Goal: Find specific page/section: Find specific page/section

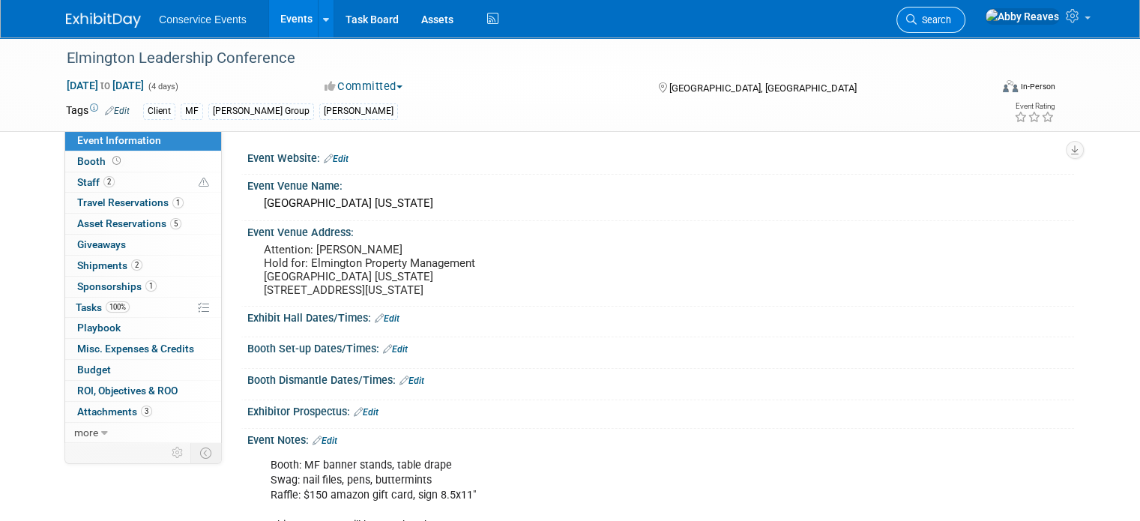
click at [951, 24] on span "Search" at bounding box center [933, 19] width 34 height 11
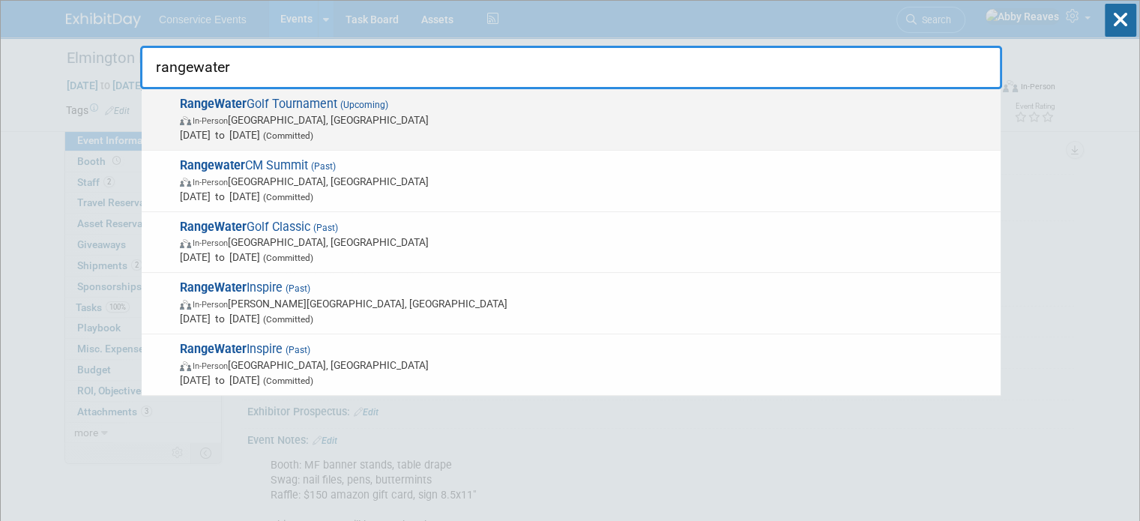
type input "rangewater"
click at [255, 109] on span "RangeWater Golf Tournament (Upcoming) In-Person [GEOGRAPHIC_DATA], [GEOGRAPHIC_…" at bounding box center [583, 120] width 817 height 46
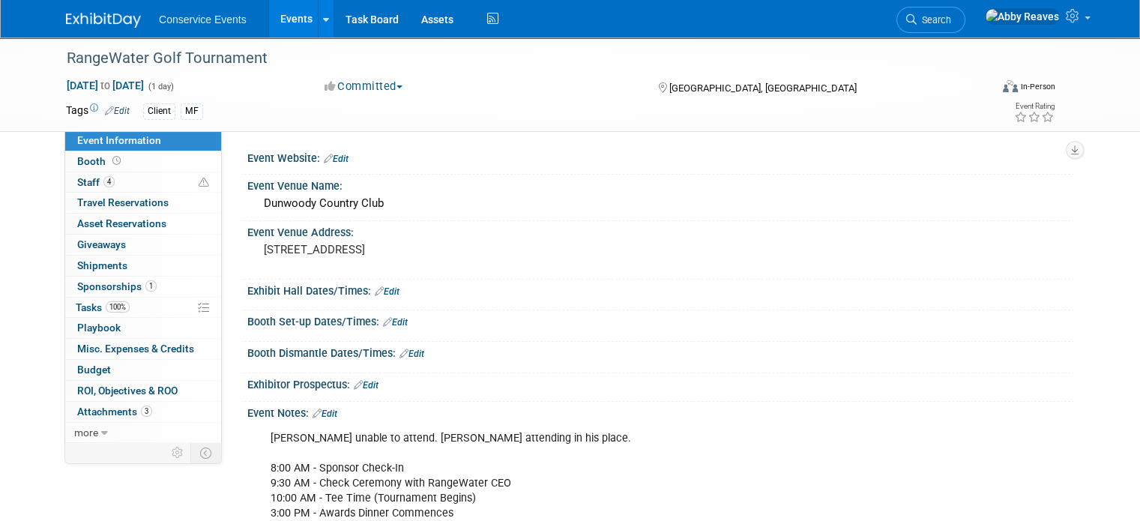
click at [277, 22] on link "Events" at bounding box center [296, 18] width 55 height 37
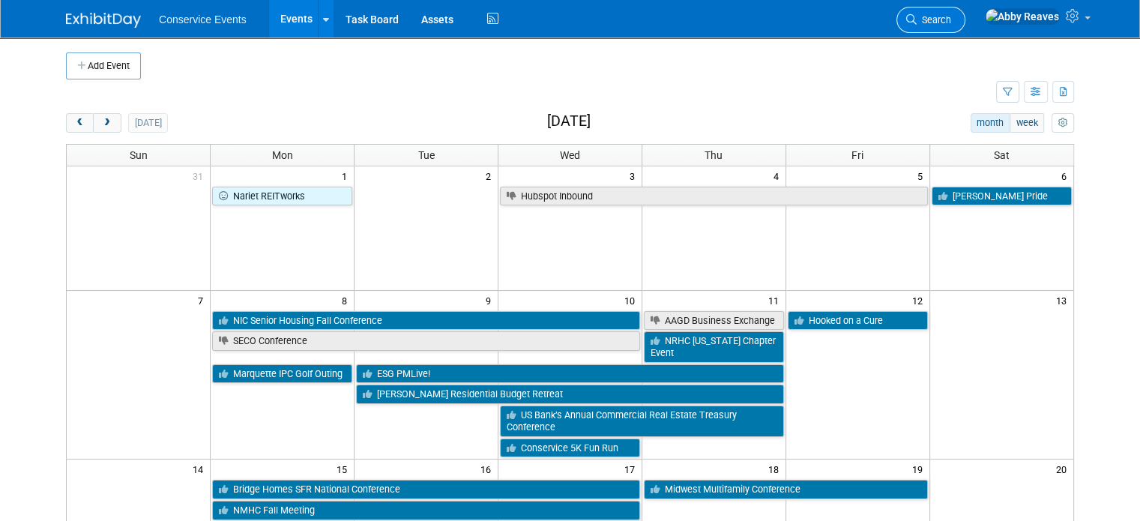
click at [916, 15] on icon at bounding box center [911, 19] width 10 height 10
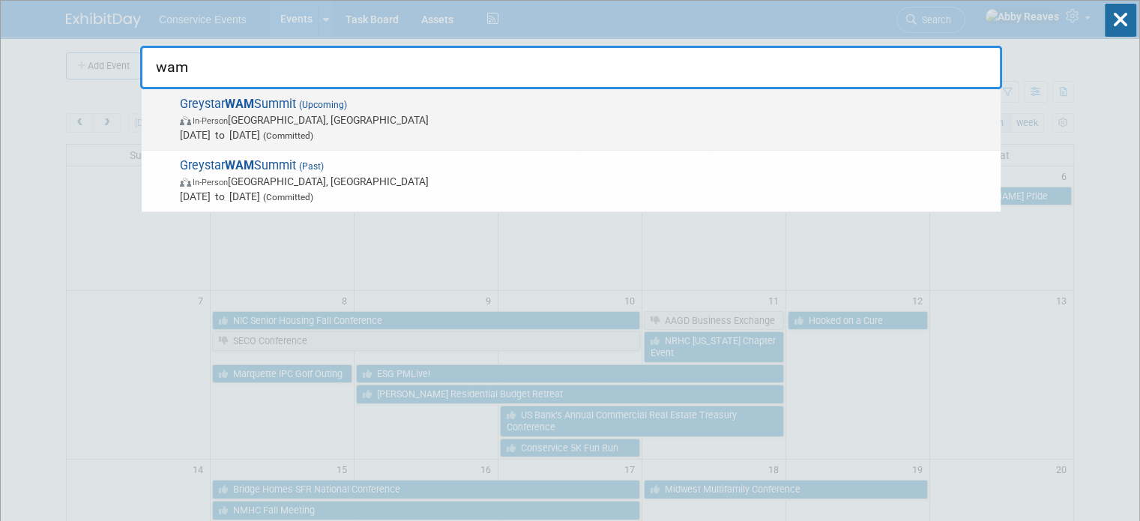
type input "wam"
click at [302, 118] on span "In-Person Frisco, TX" at bounding box center [586, 119] width 813 height 15
